Goal: Task Accomplishment & Management: Use online tool/utility

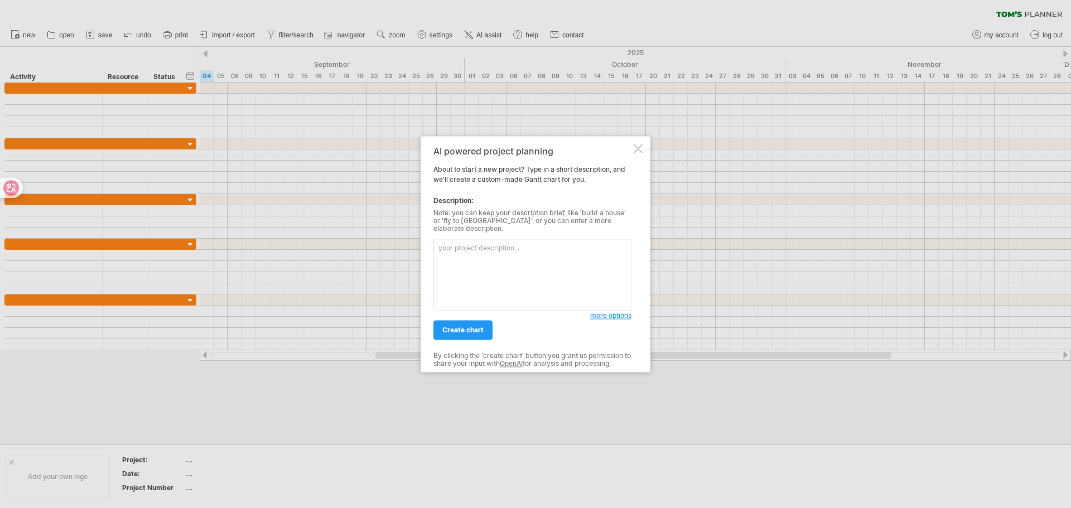
click at [605, 311] on span "more options" at bounding box center [610, 315] width 41 height 8
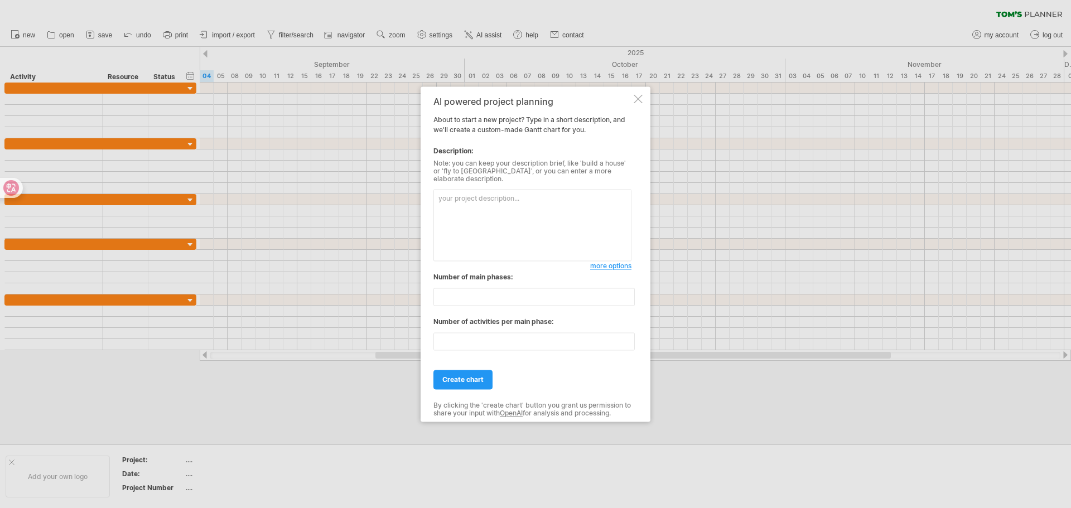
click at [638, 102] on div at bounding box center [638, 98] width 9 height 9
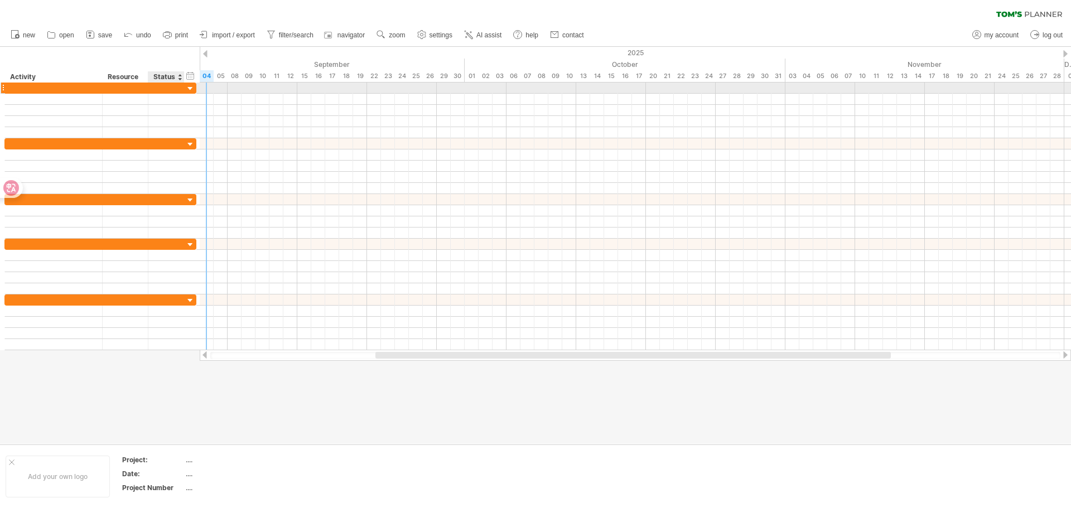
click at [188, 88] on div at bounding box center [190, 89] width 11 height 11
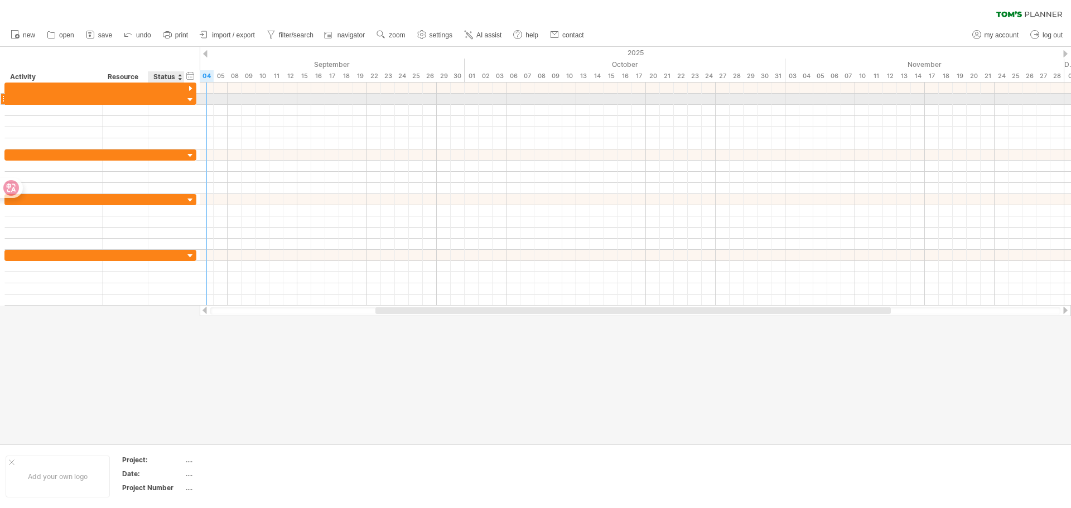
click at [188, 99] on div at bounding box center [190, 100] width 11 height 11
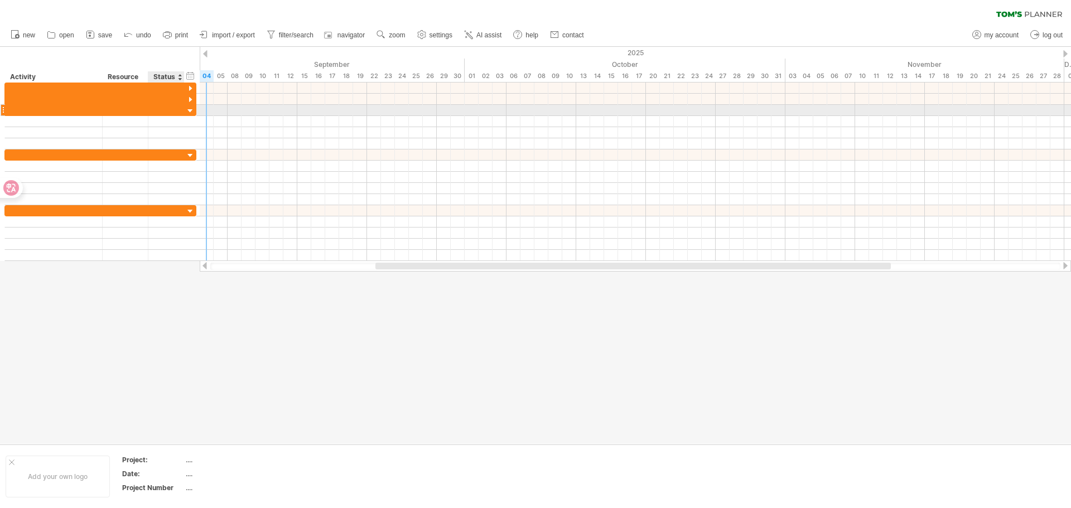
click at [190, 113] on div at bounding box center [190, 111] width 11 height 11
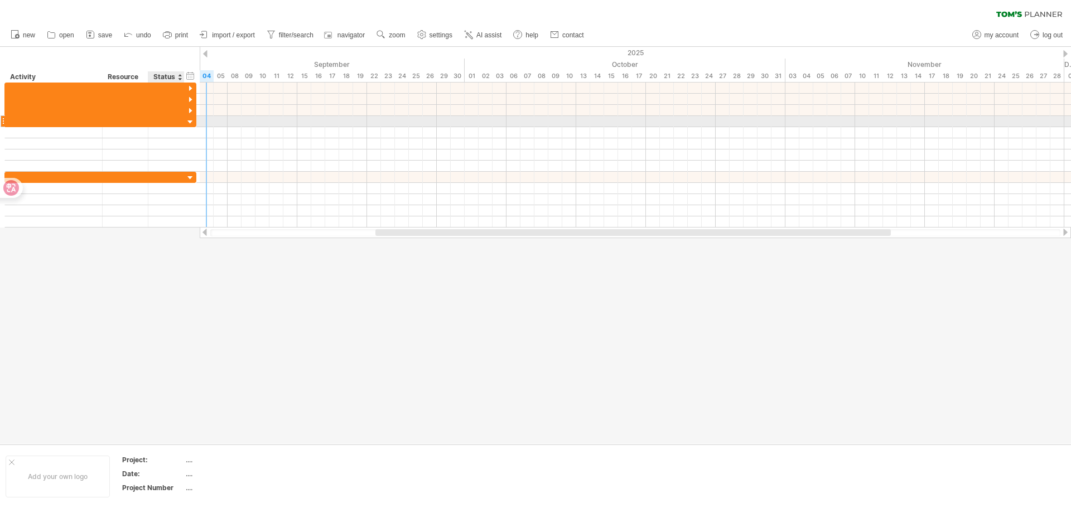
click at [191, 121] on div at bounding box center [190, 122] width 11 height 11
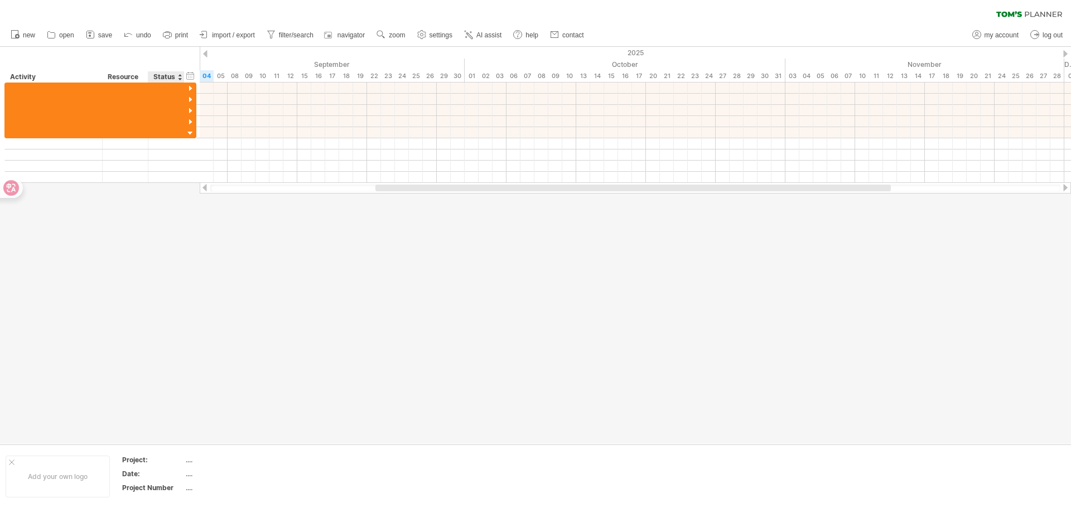
click at [160, 244] on div at bounding box center [535, 245] width 1071 height 397
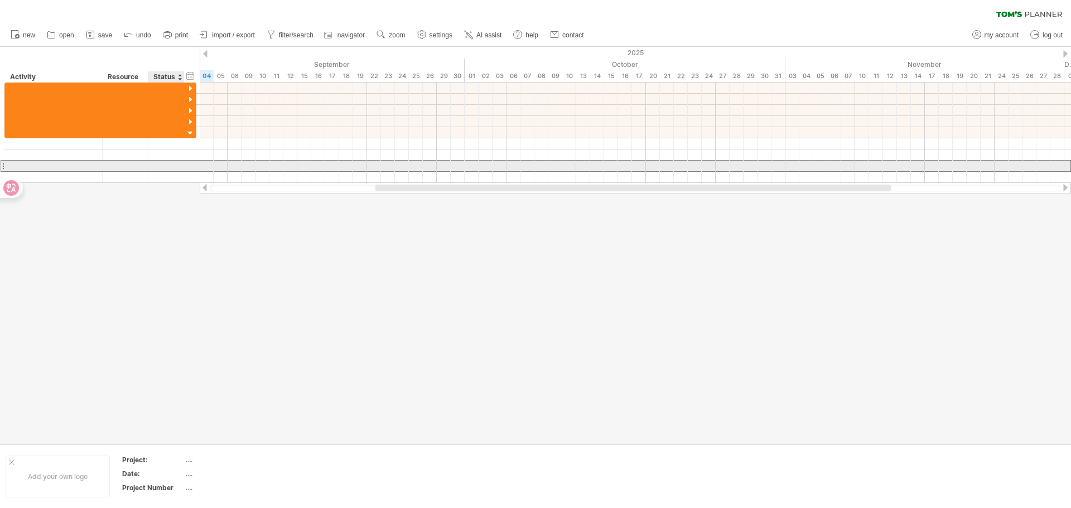
click at [168, 171] on div at bounding box center [166, 166] width 25 height 11
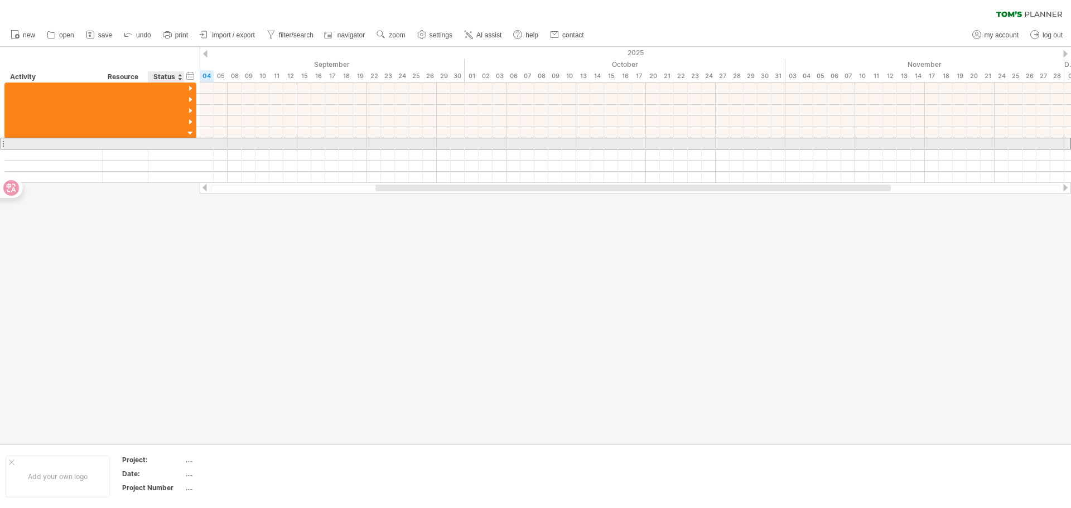
click at [170, 145] on div at bounding box center [166, 143] width 25 height 11
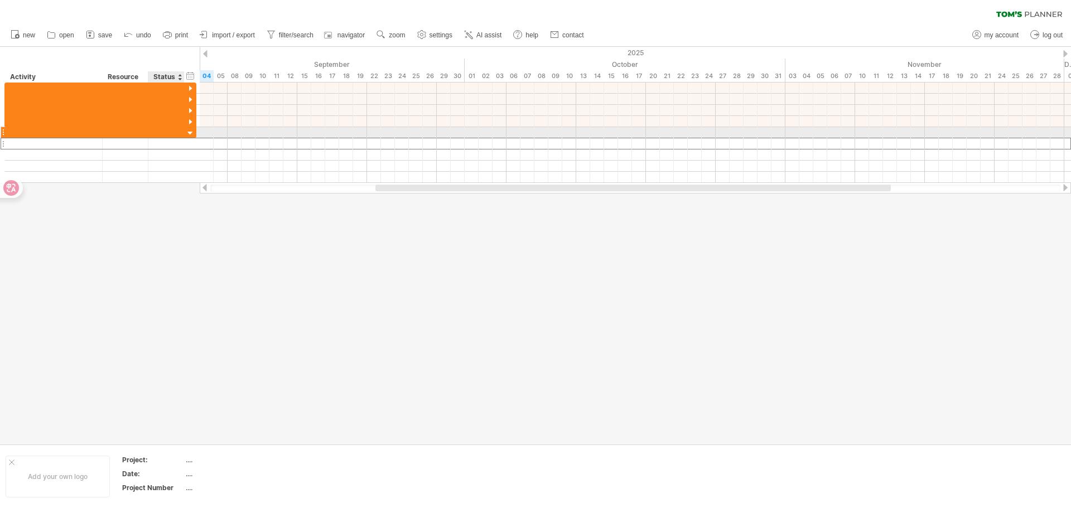
click at [178, 131] on div at bounding box center [166, 132] width 25 height 11
click at [190, 132] on div at bounding box center [190, 133] width 11 height 11
click at [190, 133] on div at bounding box center [190, 133] width 11 height 11
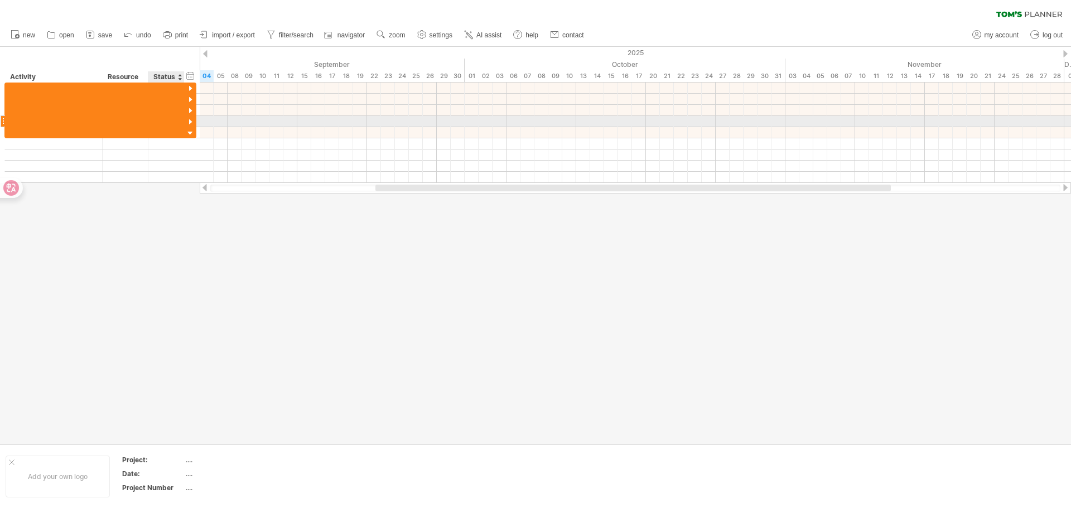
click at [190, 123] on div at bounding box center [190, 122] width 11 height 11
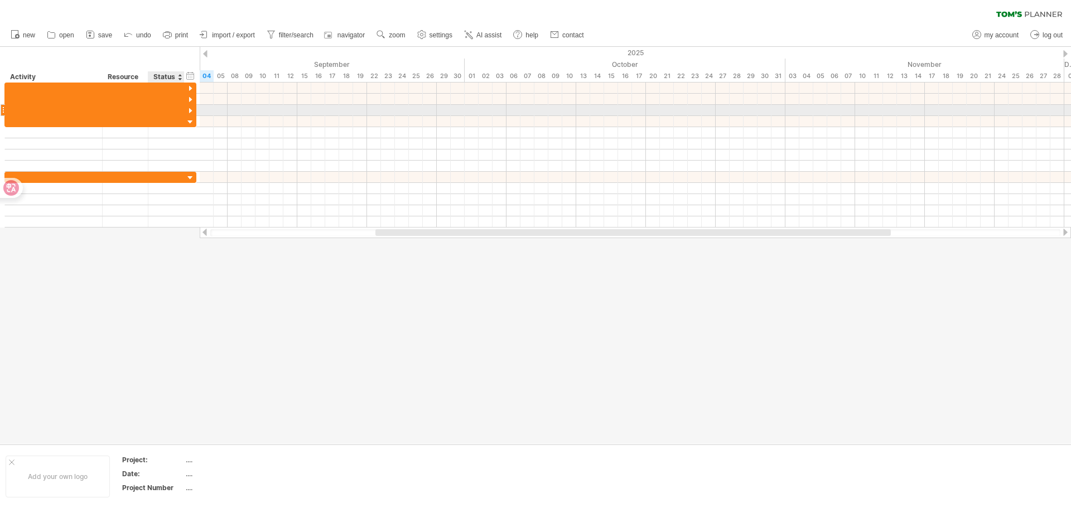
click at [190, 110] on div at bounding box center [190, 111] width 11 height 11
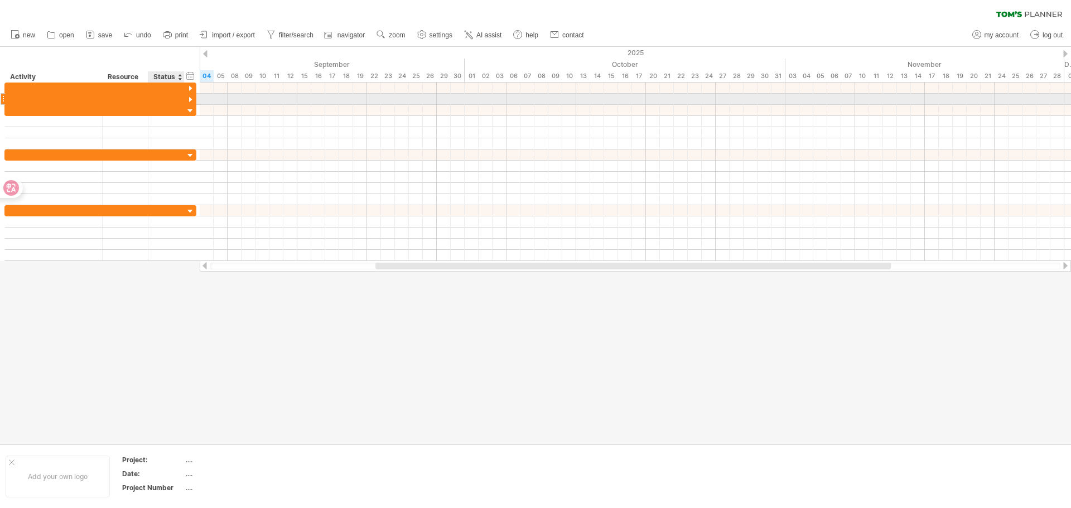
click at [190, 99] on div at bounding box center [190, 100] width 11 height 11
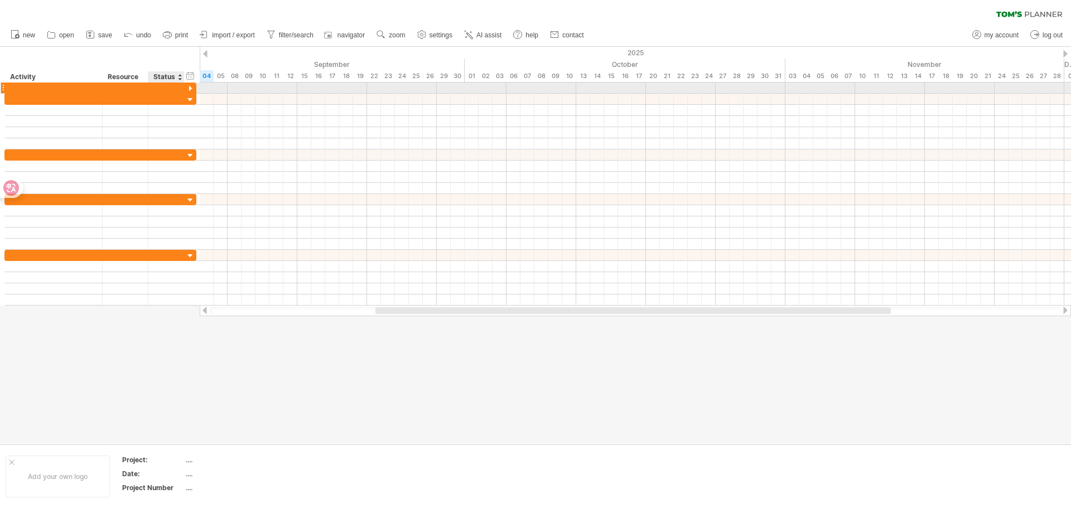
click at [190, 86] on div at bounding box center [190, 89] width 11 height 11
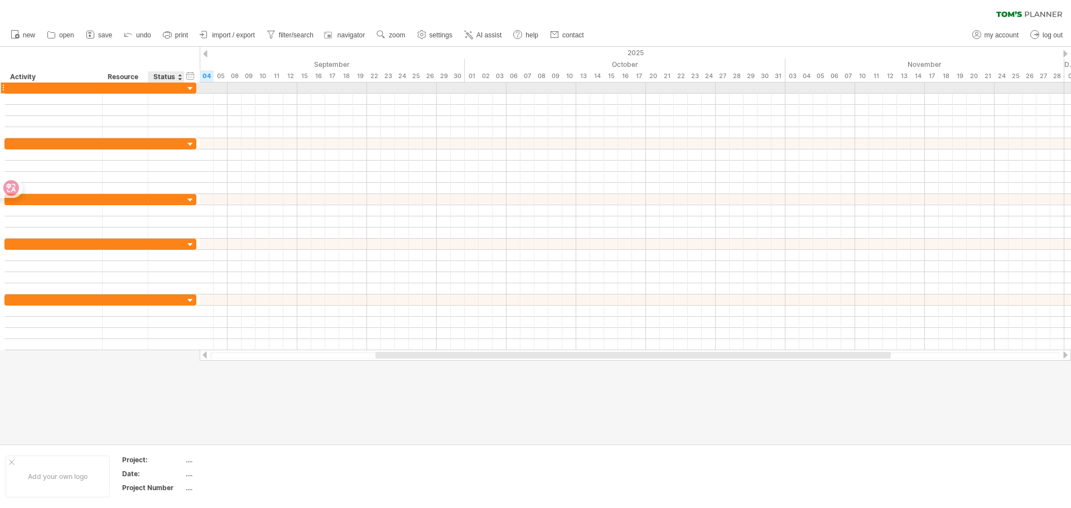
click at [192, 88] on div at bounding box center [190, 89] width 11 height 11
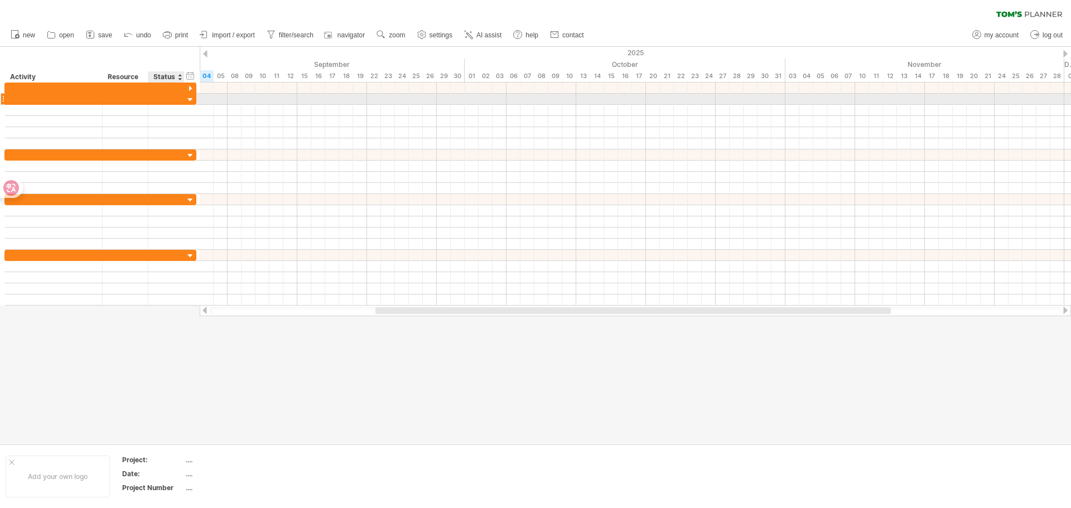
click at [190, 100] on div at bounding box center [190, 100] width 11 height 11
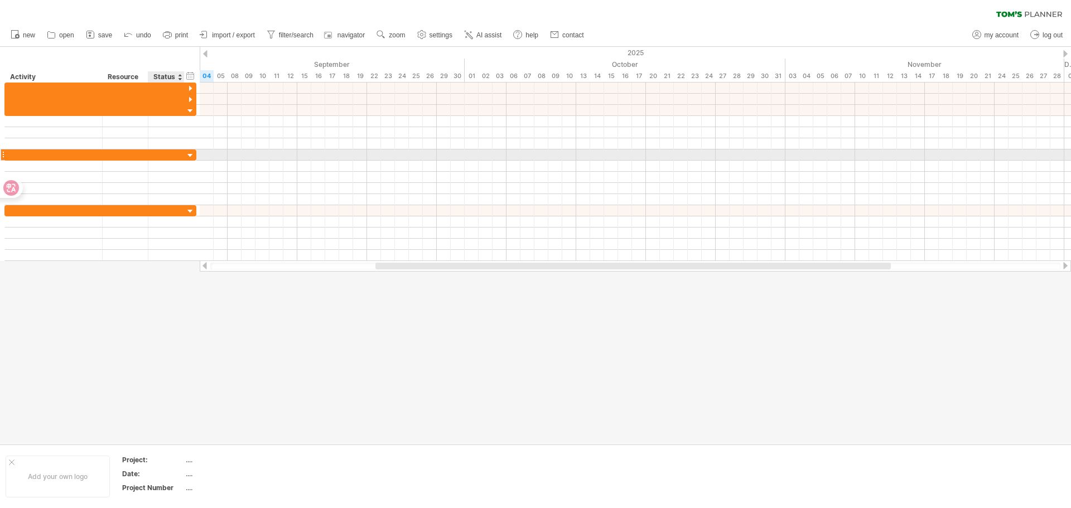
click at [189, 154] on div at bounding box center [190, 156] width 11 height 11
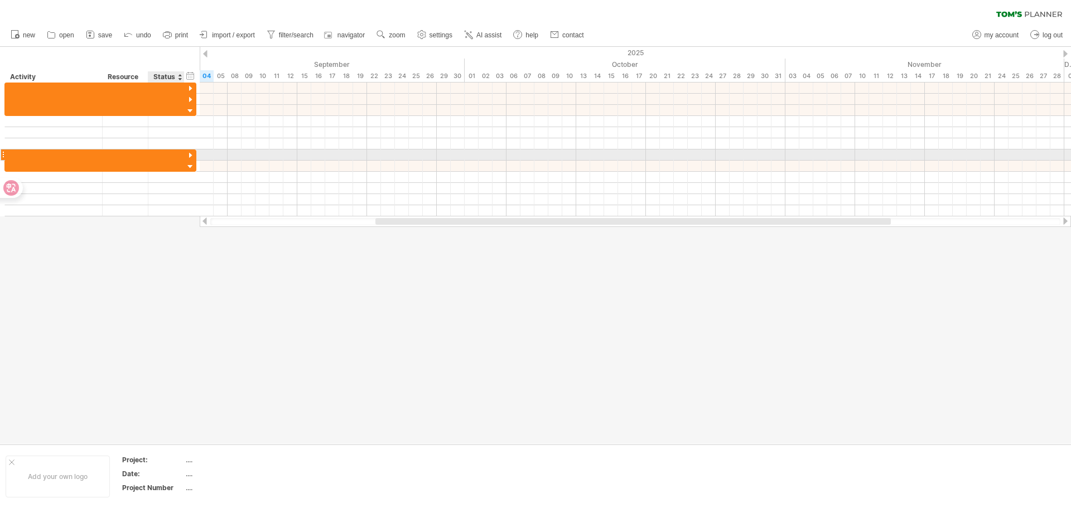
click at [191, 152] on div at bounding box center [190, 156] width 11 height 11
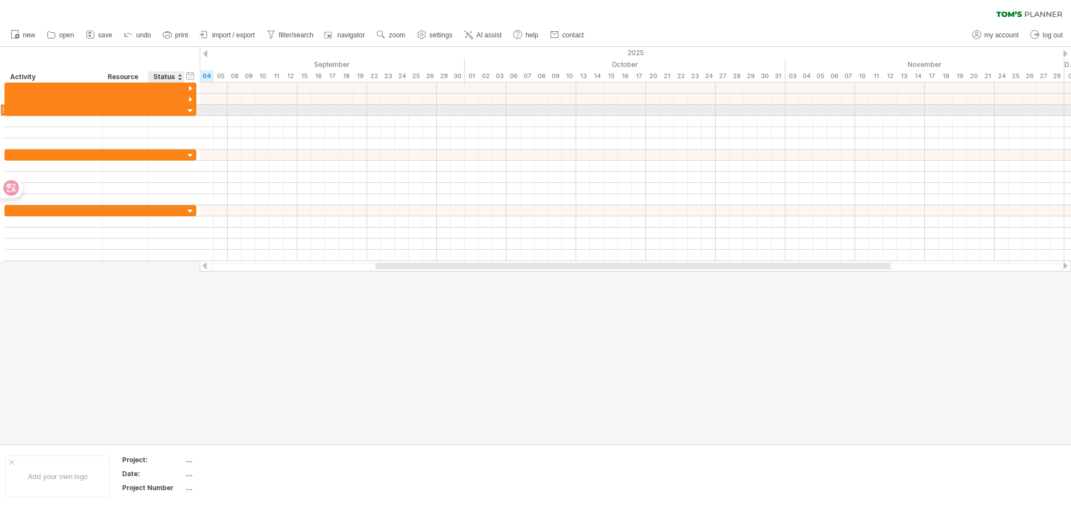
click at [194, 114] on div at bounding box center [190, 111] width 11 height 11
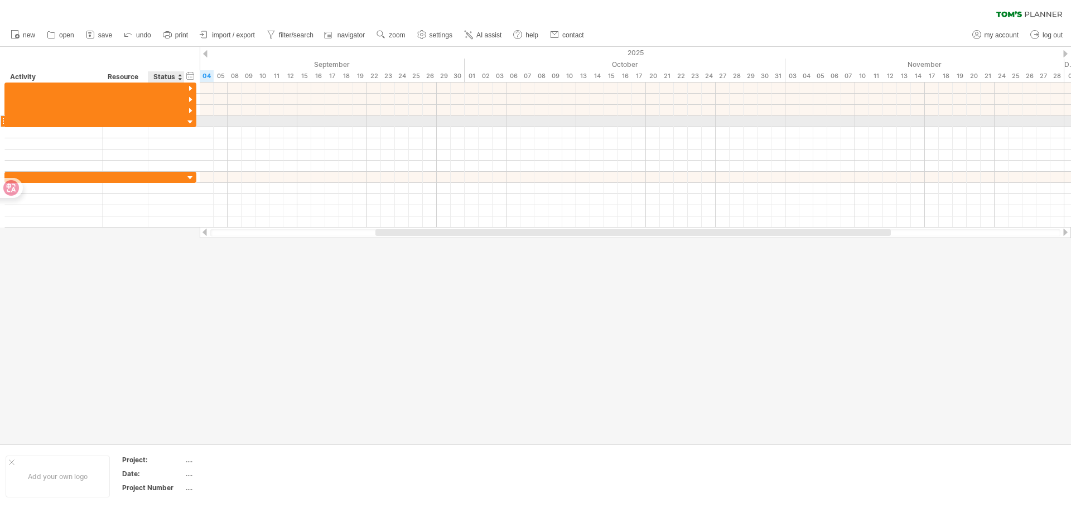
click at [190, 123] on div at bounding box center [190, 122] width 11 height 11
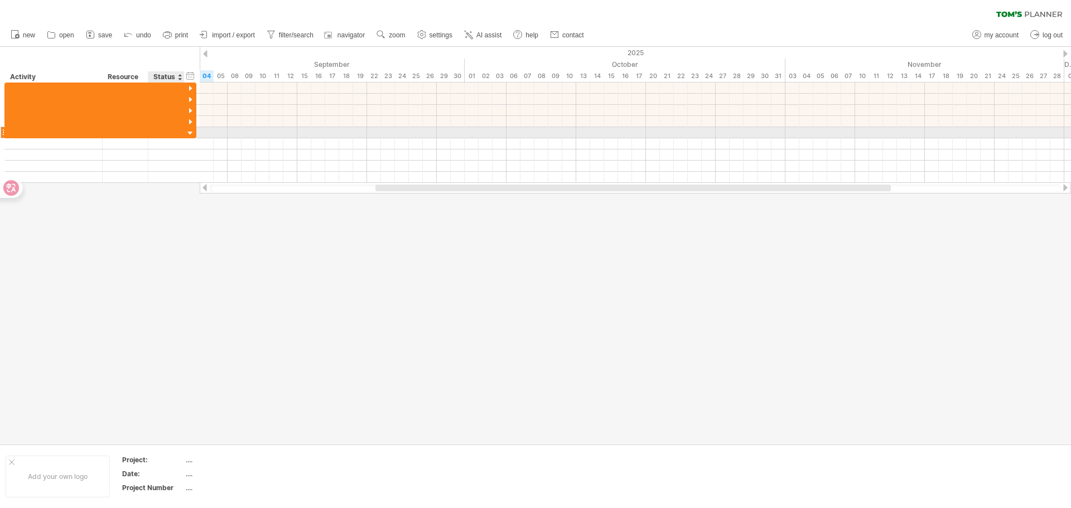
click at [191, 133] on div at bounding box center [190, 133] width 11 height 11
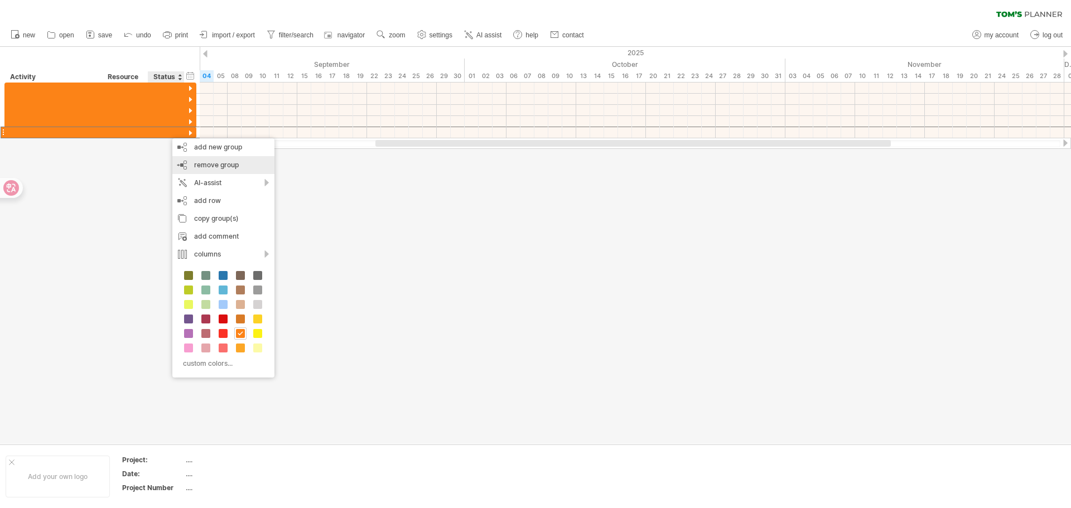
click at [194, 161] on div "remove group remove selected groups" at bounding box center [223, 165] width 102 height 18
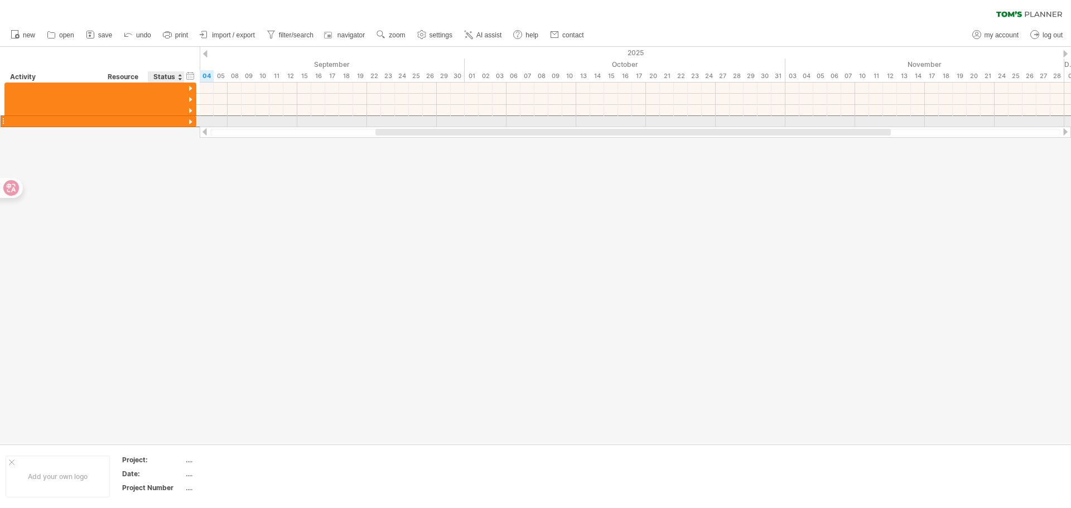
click at [163, 121] on div at bounding box center [166, 121] width 25 height 11
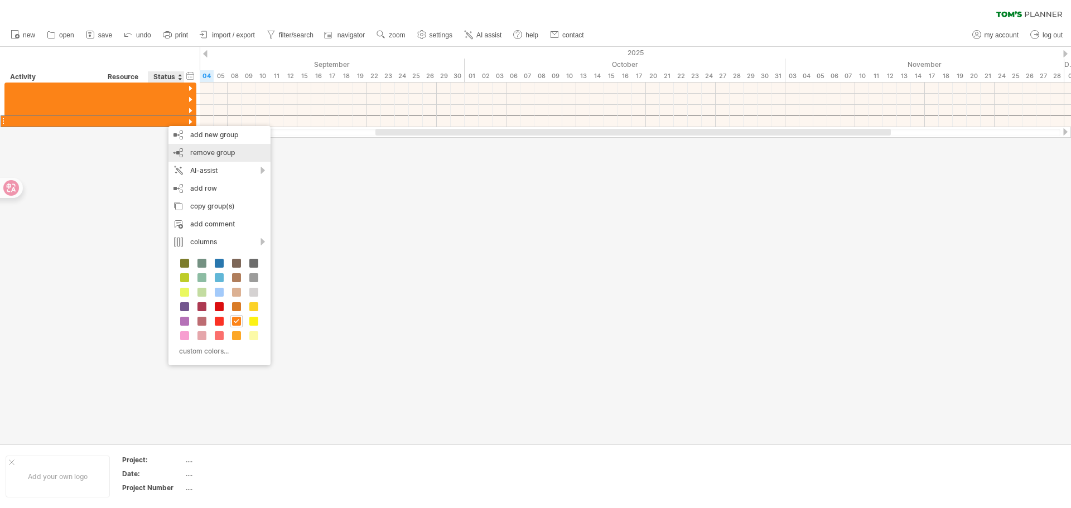
click at [195, 157] on div "remove group remove selected groups" at bounding box center [220, 153] width 102 height 18
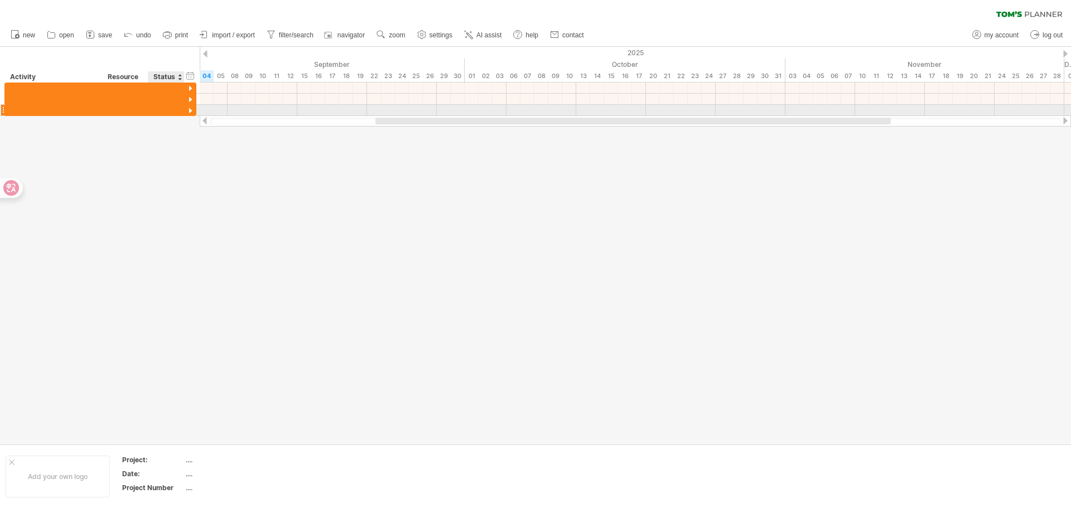
click at [157, 109] on div at bounding box center [166, 110] width 25 height 11
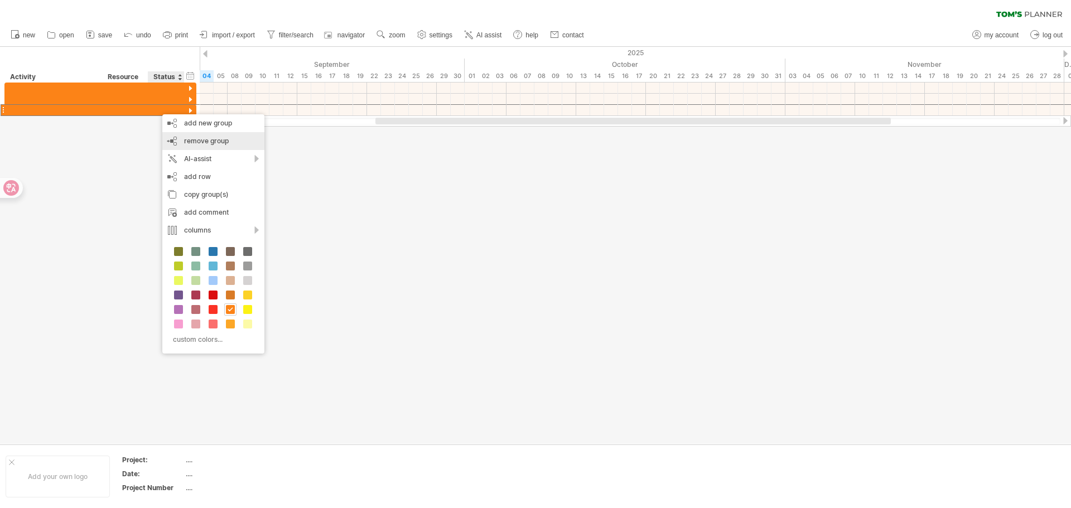
click at [191, 142] on span "remove group" at bounding box center [206, 141] width 45 height 8
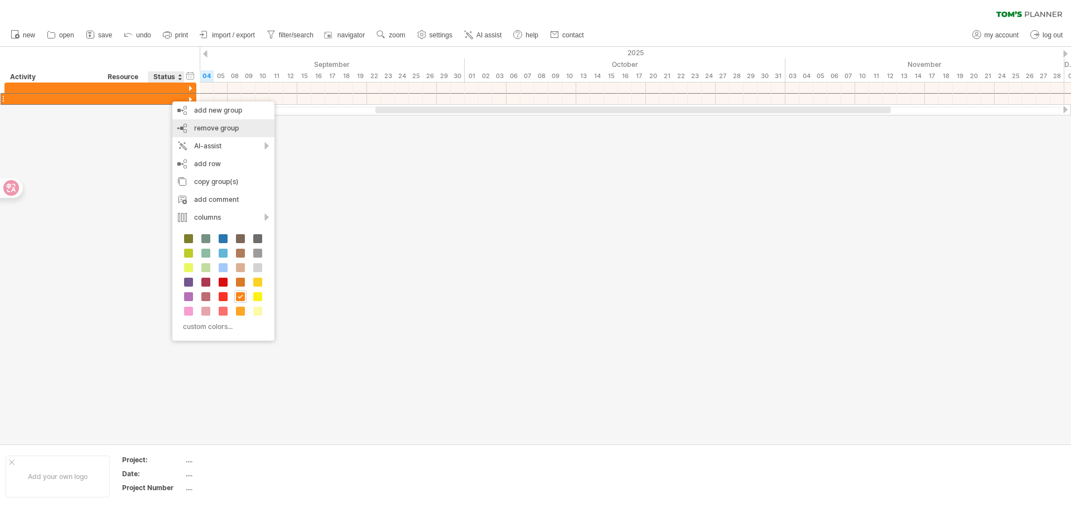
click at [200, 131] on span "remove group" at bounding box center [216, 128] width 45 height 8
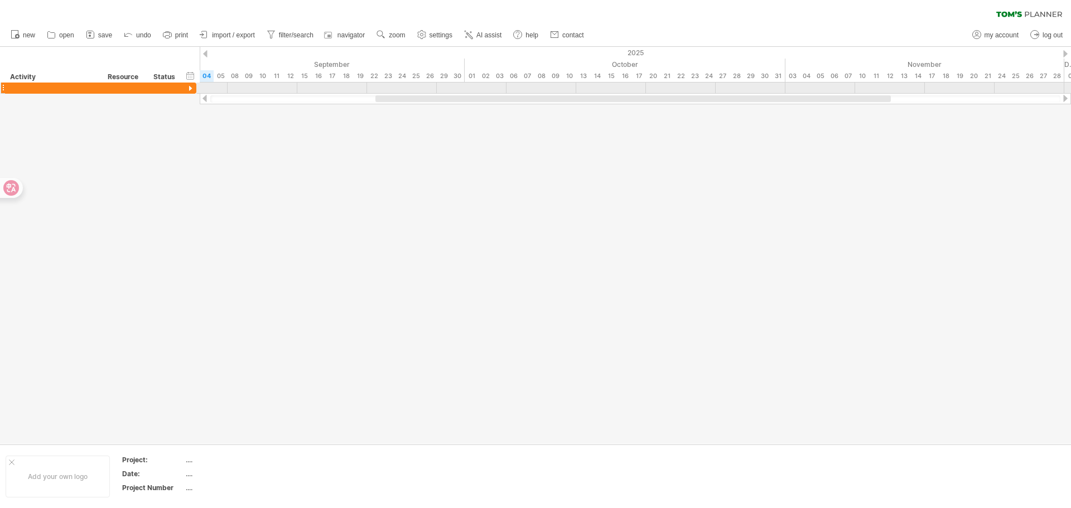
click at [188, 88] on div at bounding box center [190, 89] width 11 height 11
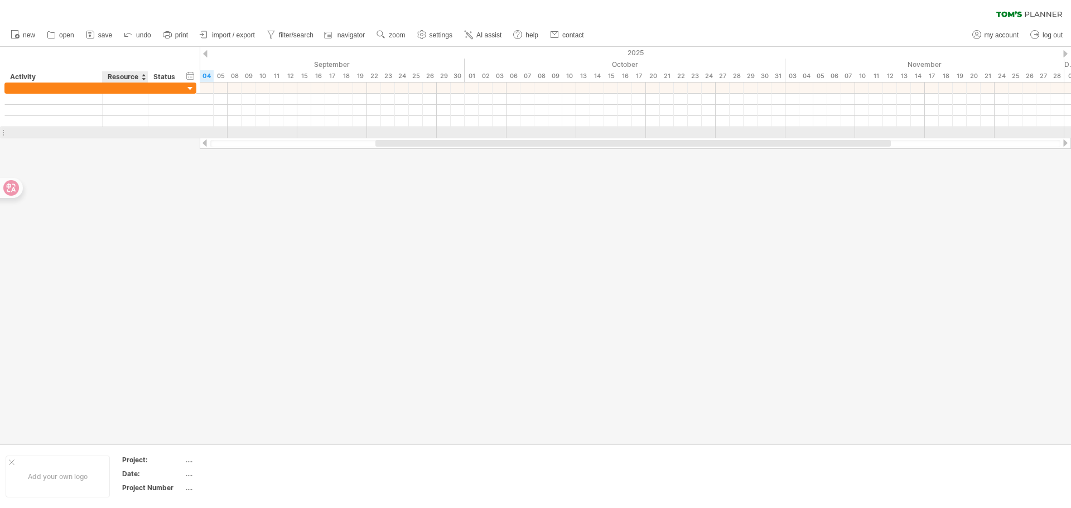
click at [114, 133] on div at bounding box center [125, 132] width 34 height 11
click at [60, 132] on div at bounding box center [54, 132] width 86 height 11
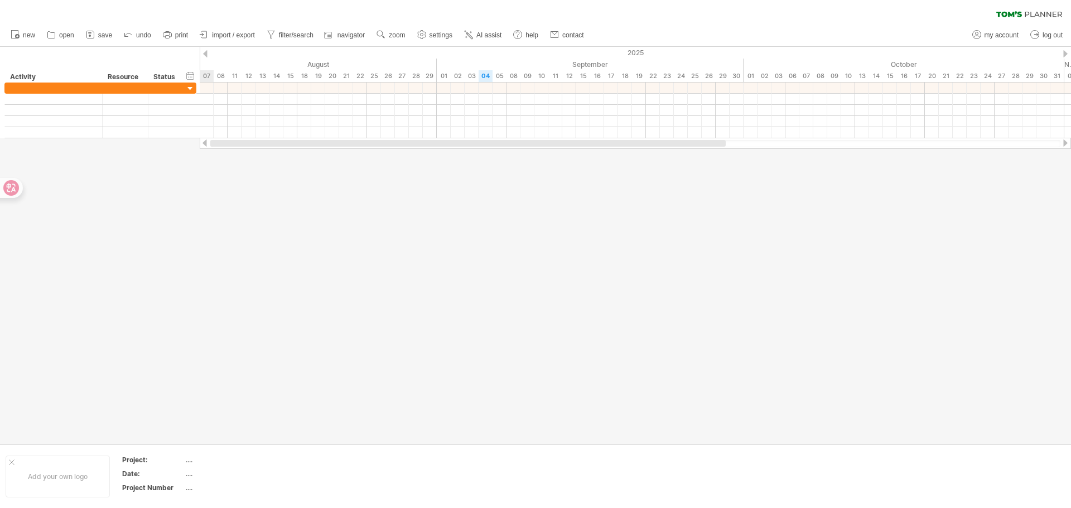
drag, startPoint x: 629, startPoint y: 140, endPoint x: 429, endPoint y: 148, distance: 201.1
click at [429, 148] on div at bounding box center [636, 143] width 872 height 11
drag, startPoint x: 440, startPoint y: 143, endPoint x: 713, endPoint y: 143, distance: 272.9
click at [713, 143] on div at bounding box center [803, 143] width 516 height 7
click at [1066, 51] on div at bounding box center [1066, 53] width 4 height 7
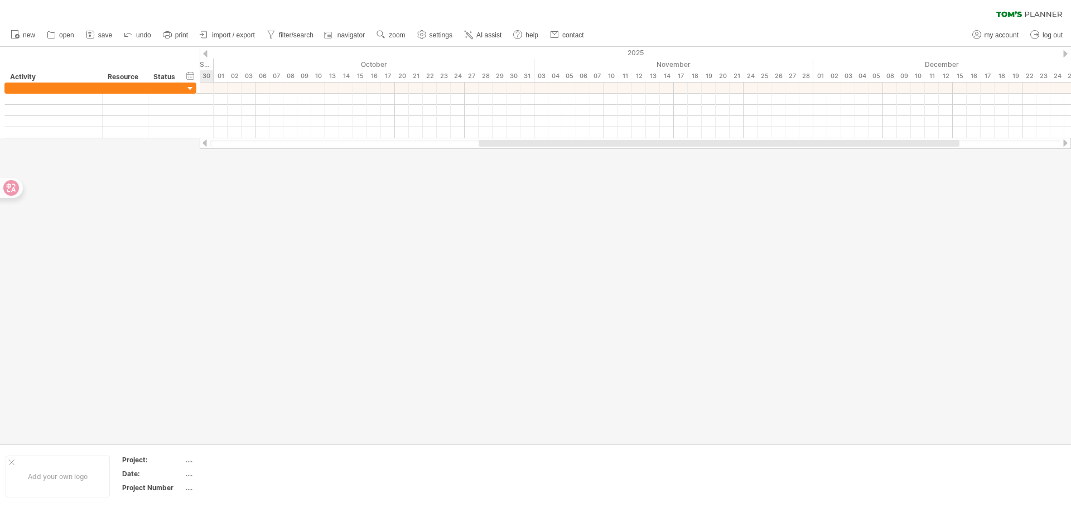
click at [1065, 51] on div at bounding box center [1066, 53] width 4 height 7
click at [1035, 12] on icon at bounding box center [1030, 14] width 66 height 6
